Goal: Transaction & Acquisition: Purchase product/service

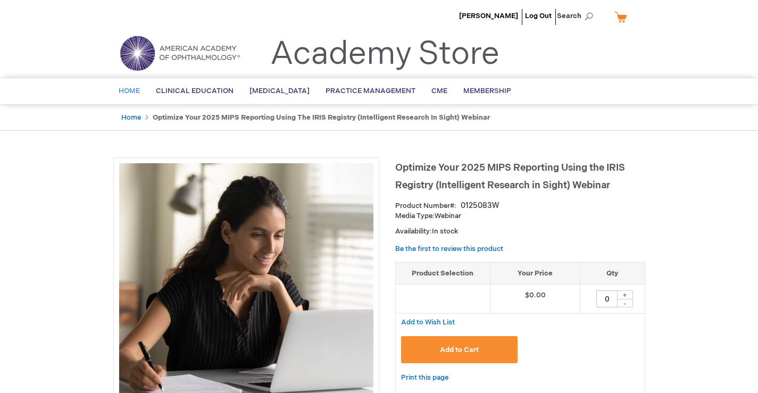
click at [130, 94] on span "Home" at bounding box center [129, 91] width 21 height 9
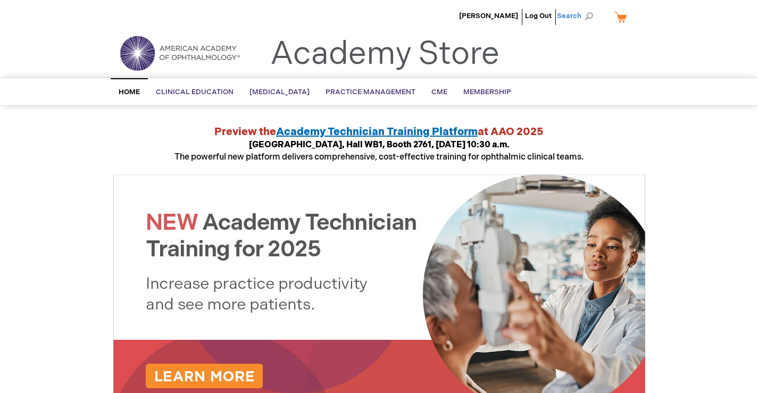
click at [567, 13] on span "Search" at bounding box center [577, 15] width 40 height 21
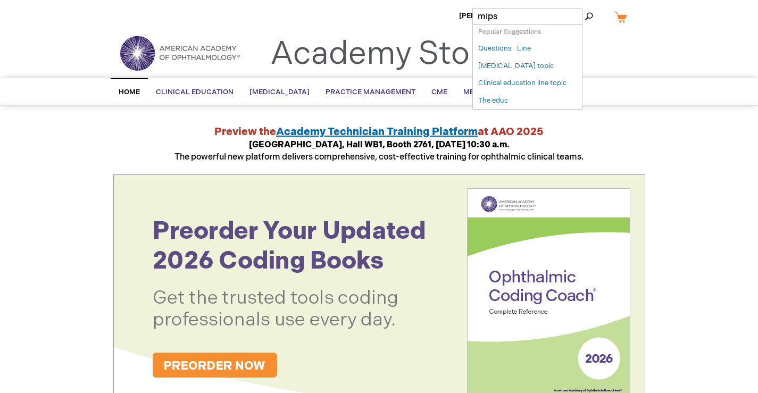
type input "mips"
click at [585, 8] on button "Search" at bounding box center [589, 16] width 9 height 17
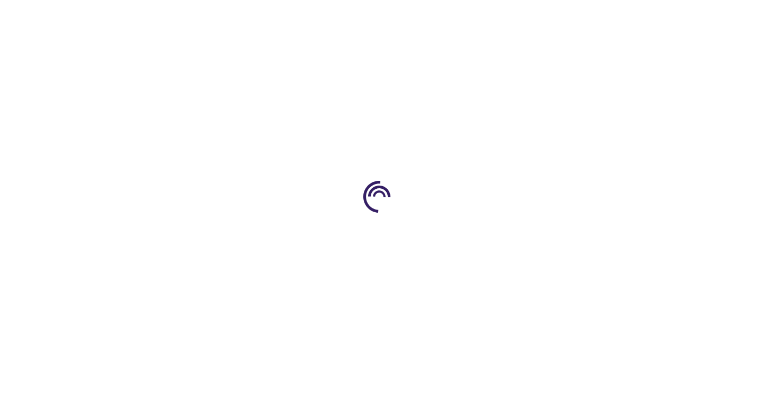
type input "0"
click at [577, 146] on div at bounding box center [379, 196] width 758 height 393
